Goal: Information Seeking & Learning: Learn about a topic

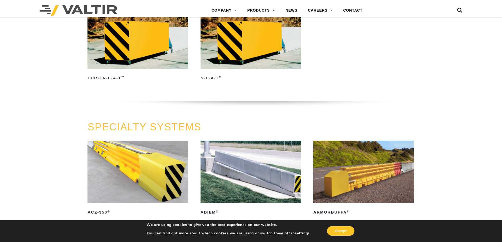
scroll to position [1185, 0]
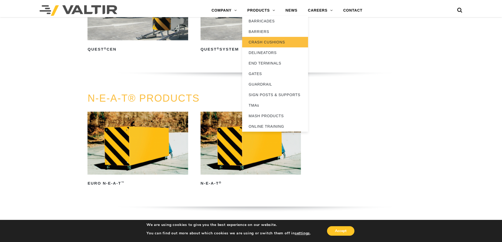
click at [264, 42] on link "CRASH CUSHIONS" at bounding box center [275, 42] width 66 height 11
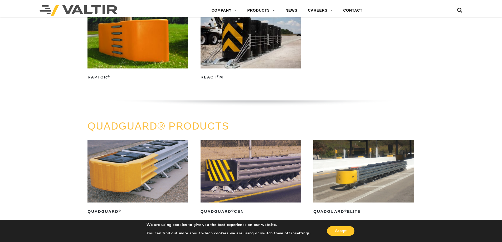
scroll to position [263, 0]
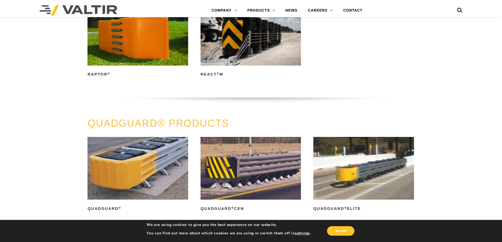
click at [250, 171] on img at bounding box center [250, 168] width 100 height 63
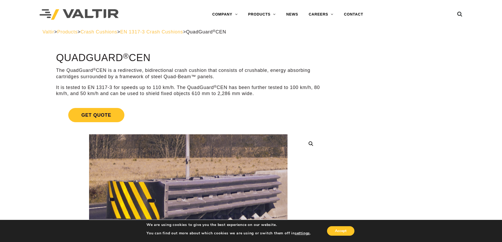
click at [117, 32] on span "Crash Cushions" at bounding box center [99, 31] width 37 height 5
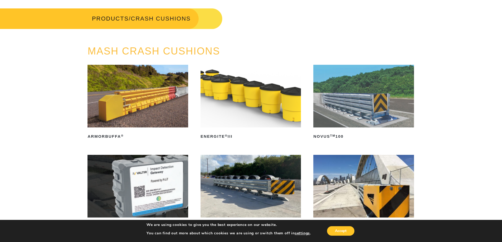
scroll to position [53, 0]
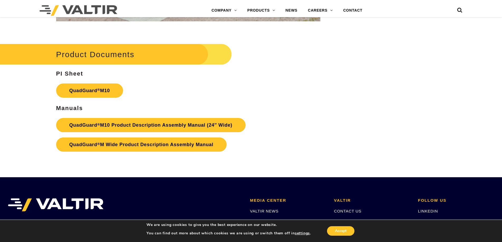
scroll to position [2041, 0]
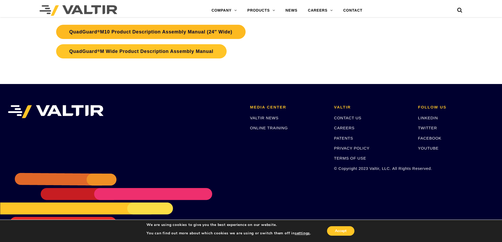
click at [166, 30] on link "QuadGuard ® M10 Product Description Assembly Manual (24″ Wide)" at bounding box center [150, 32] width 189 height 14
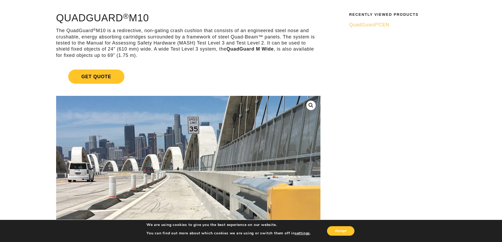
scroll to position [0, 0]
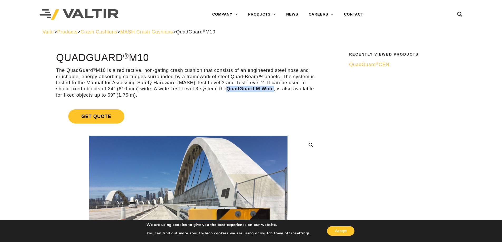
drag, startPoint x: 229, startPoint y: 90, endPoint x: 274, endPoint y: 91, distance: 44.8
click at [274, 91] on strong "QuadGuard M Wide" at bounding box center [249, 88] width 47 height 5
copy strong "QuadGuard M Wide"
